Goal: Task Accomplishment & Management: Use online tool/utility

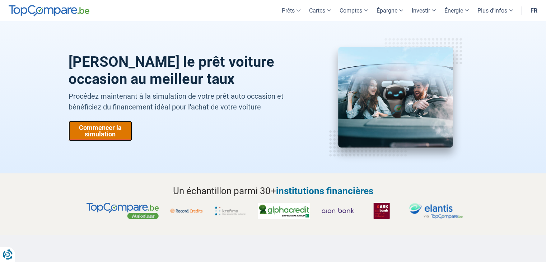
drag, startPoint x: 0, startPoint y: 0, endPoint x: 95, endPoint y: 132, distance: 163.0
click at [95, 132] on link "Commencer la simulation" at bounding box center [101, 131] width 64 height 20
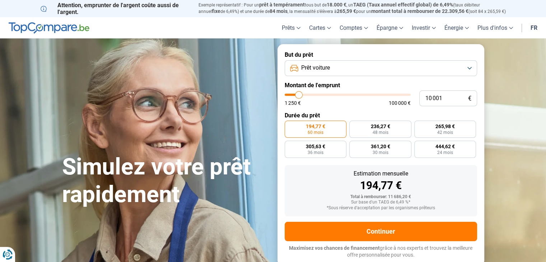
click at [470, 68] on button "Prêt voiture" at bounding box center [381, 68] width 192 height 16
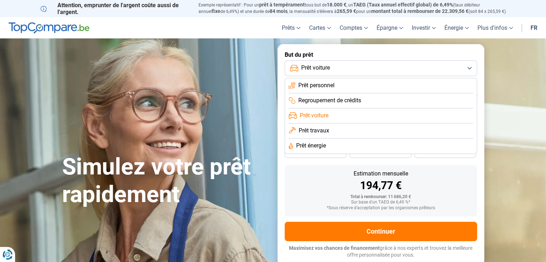
click at [470, 68] on button "Prêt voiture" at bounding box center [381, 68] width 192 height 16
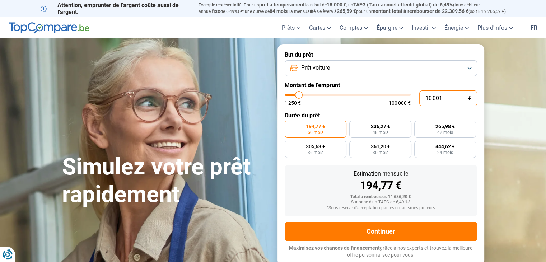
click at [447, 100] on input "10 001" at bounding box center [448, 98] width 58 height 16
type input "1 000"
type input "1250"
type input "100"
type input "1250"
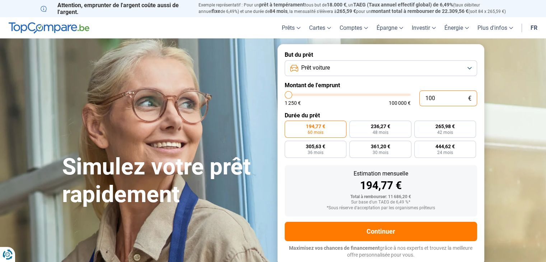
type input "10"
type input "1250"
type input "1"
type input "1250"
type input "0"
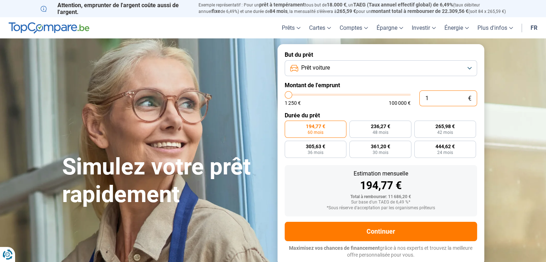
type input "1250"
type input "2"
type input "1250"
type input "25"
type input "1250"
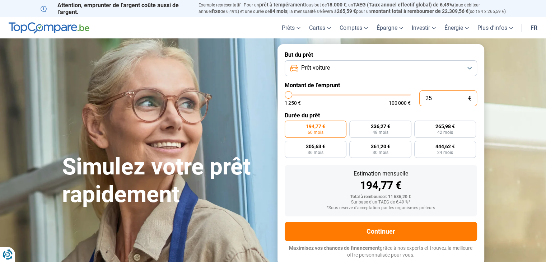
type input "250"
type input "1250"
type input "2 500"
type input "2500"
type input "25 000"
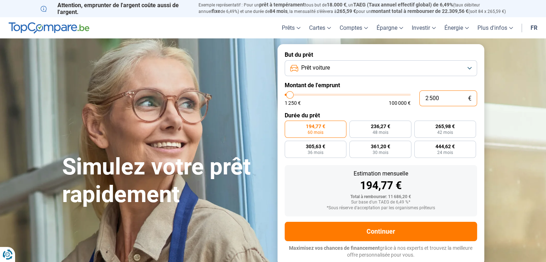
type input "25000"
radio input "false"
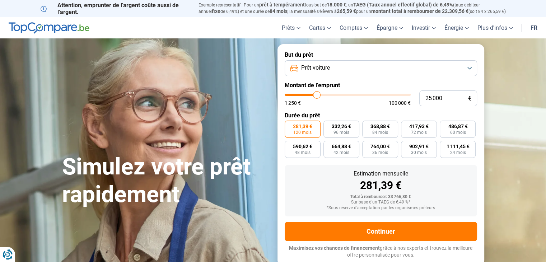
click at [408, 114] on label "Durée du prêt" at bounding box center [381, 115] width 192 height 7
click at [431, 98] on input "25 000" at bounding box center [448, 98] width 58 height 16
type input "2 000"
type input "2000"
type input "20 000"
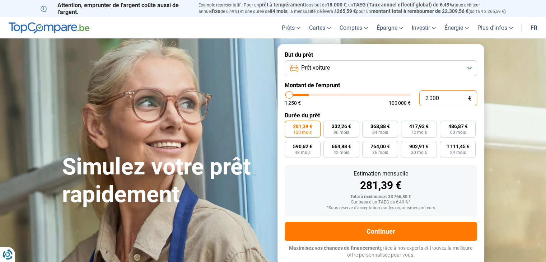
type input "20000"
type input "20 000"
radio input "true"
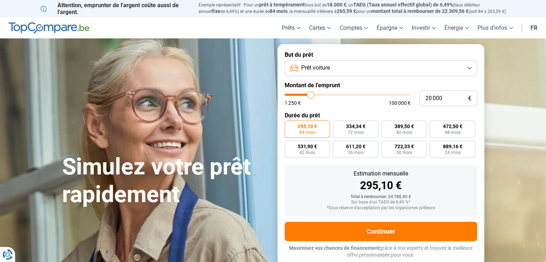
click at [370, 107] on form "But du prêt Prêt voiture Montant de l'emprunt 20 000 € 1 250 € 100 000 € Durée …" at bounding box center [380, 154] width 207 height 221
